Goal: Information Seeking & Learning: Learn about a topic

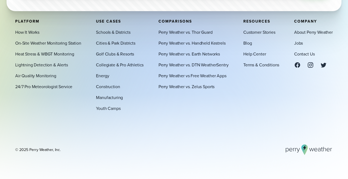
scroll to position [1863, 0]
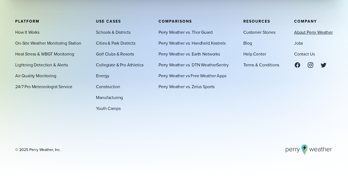
click at [310, 35] on link "About Perry Weather" at bounding box center [313, 32] width 39 height 7
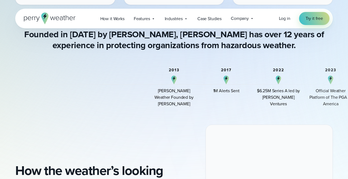
scroll to position [407, 0]
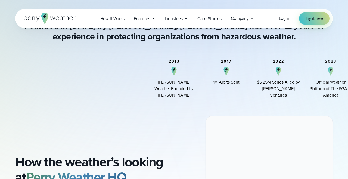
click at [187, 94] on div "[PERSON_NAME] Weather Founded by [PERSON_NAME]" at bounding box center [174, 89] width 44 height 20
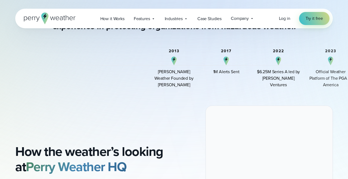
scroll to position [420, 0]
